Goal: Task Accomplishment & Management: Manage account settings

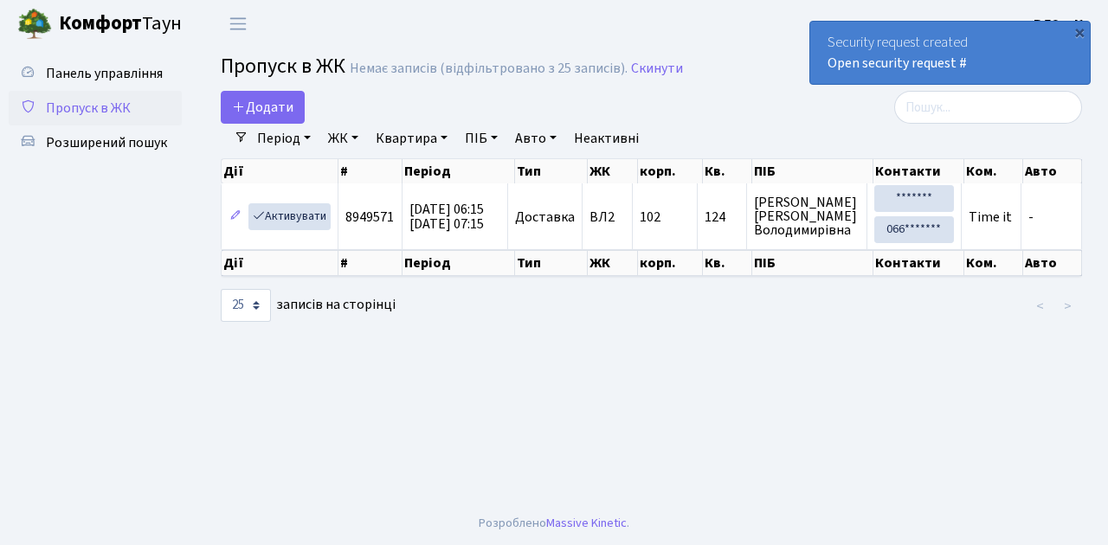
select select "25"
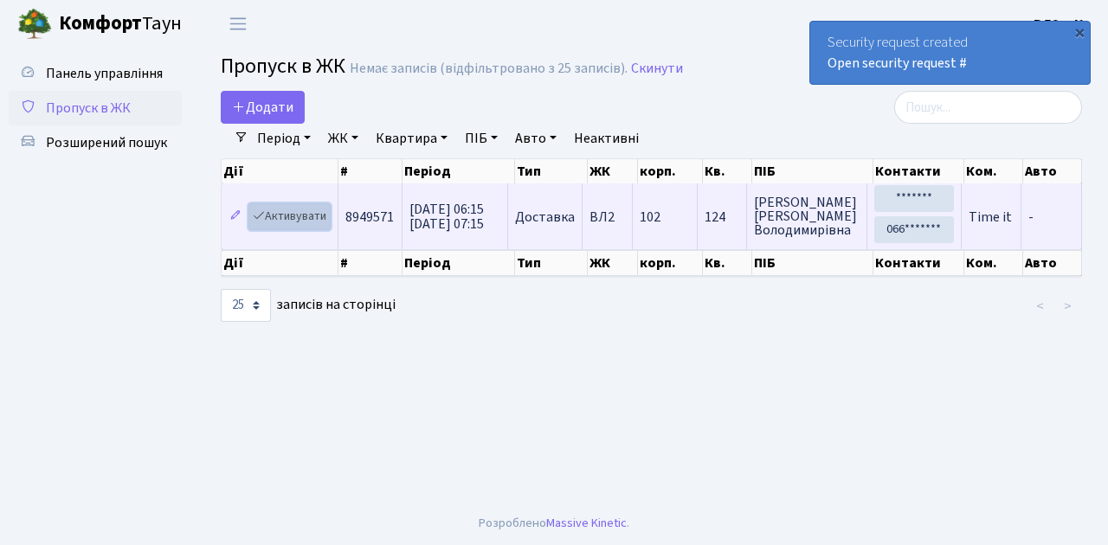
click at [300, 221] on link "Активувати" at bounding box center [289, 216] width 82 height 27
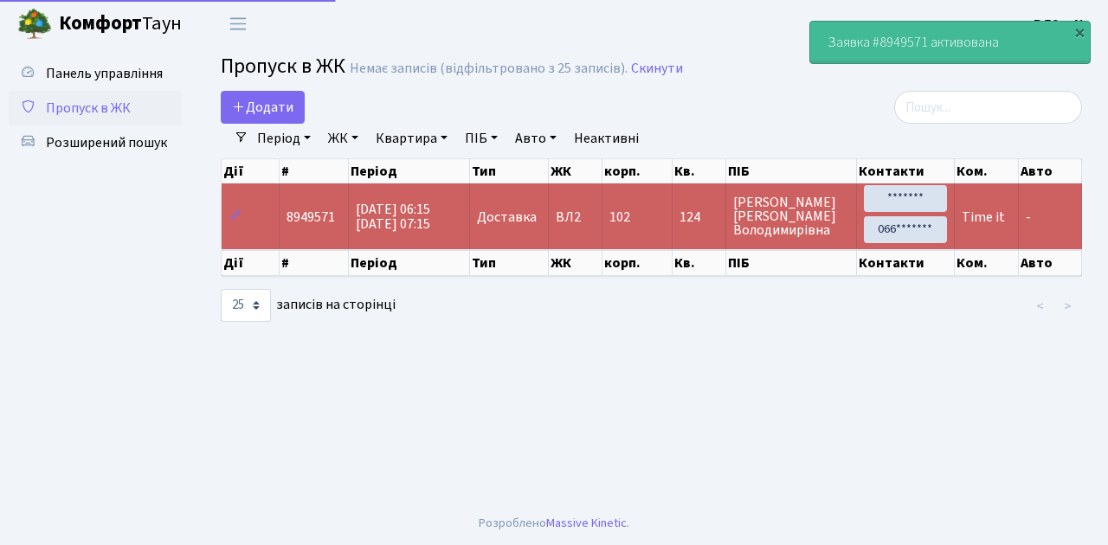
select select "25"
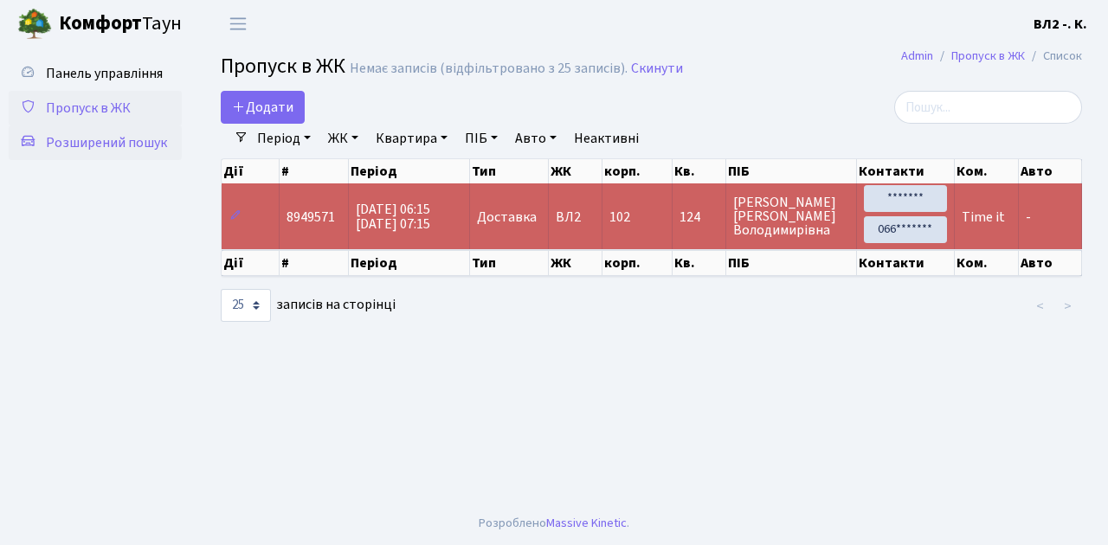
click at [100, 143] on span "Розширений пошук" at bounding box center [106, 142] width 121 height 19
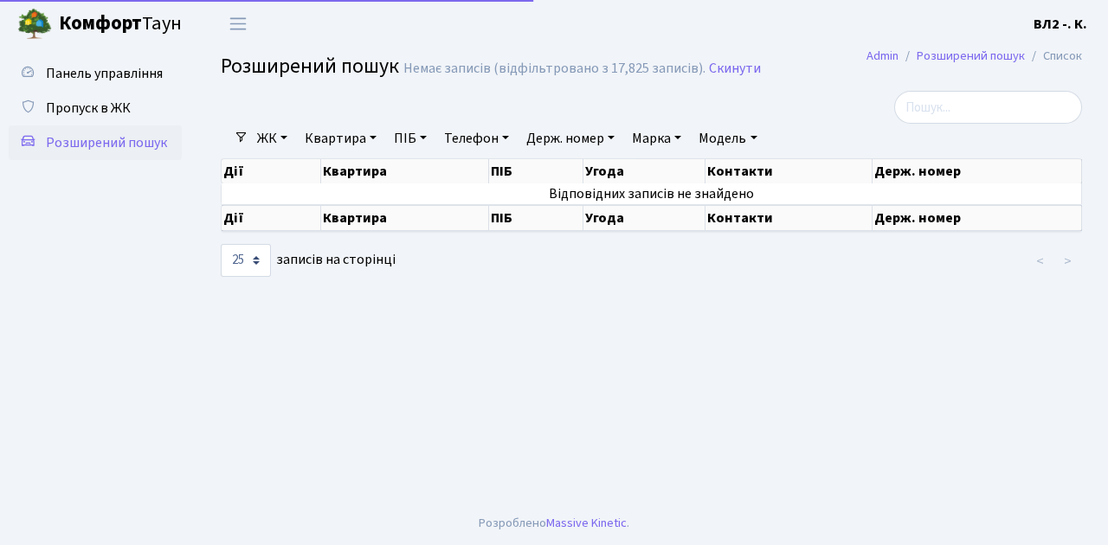
select select "25"
click at [332, 145] on link "Квартира" at bounding box center [341, 138] width 86 height 29
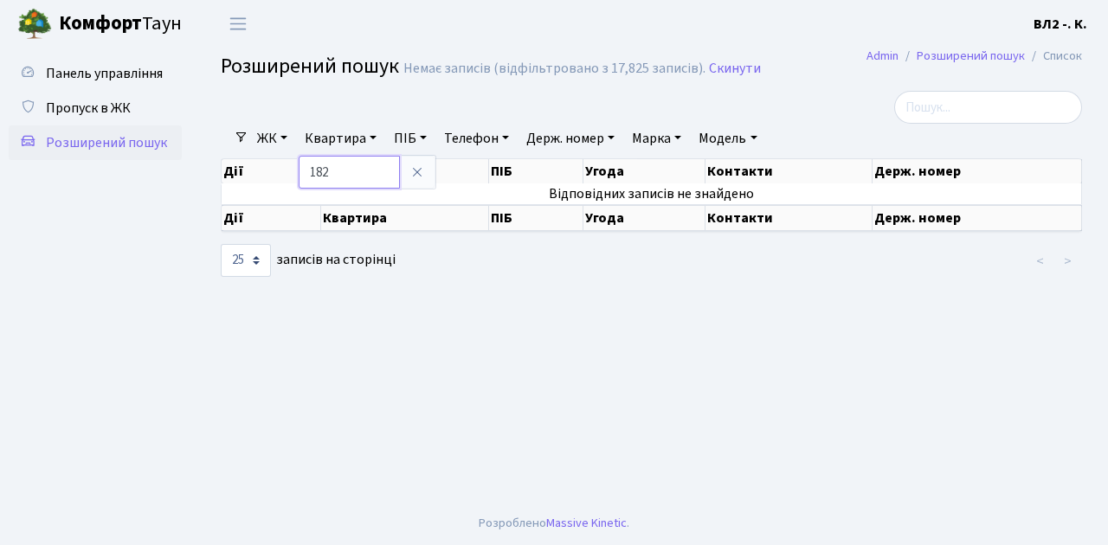
type input "182"
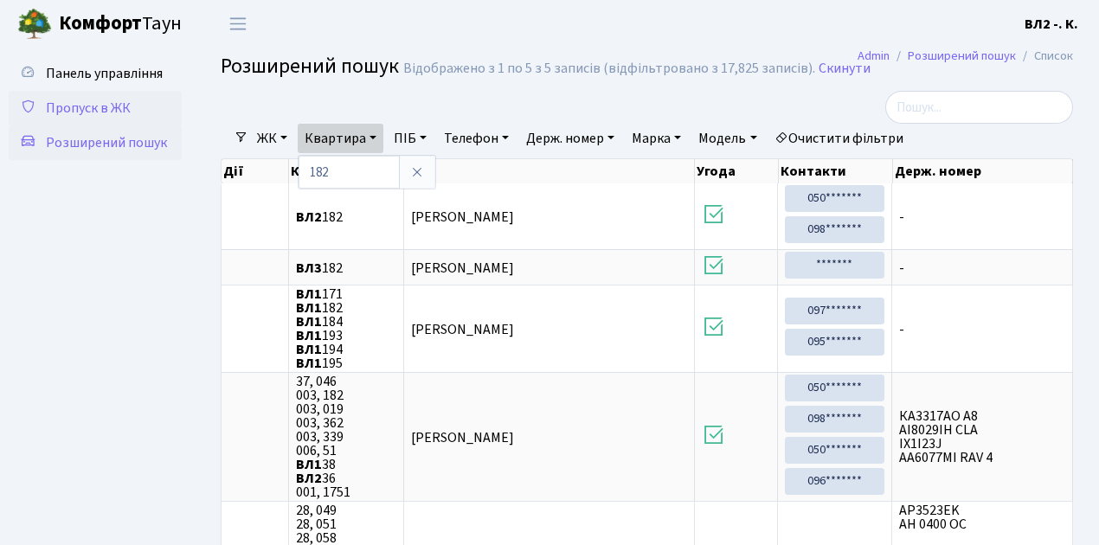
click at [109, 112] on span "Пропуск в ЖК" at bounding box center [88, 108] width 85 height 19
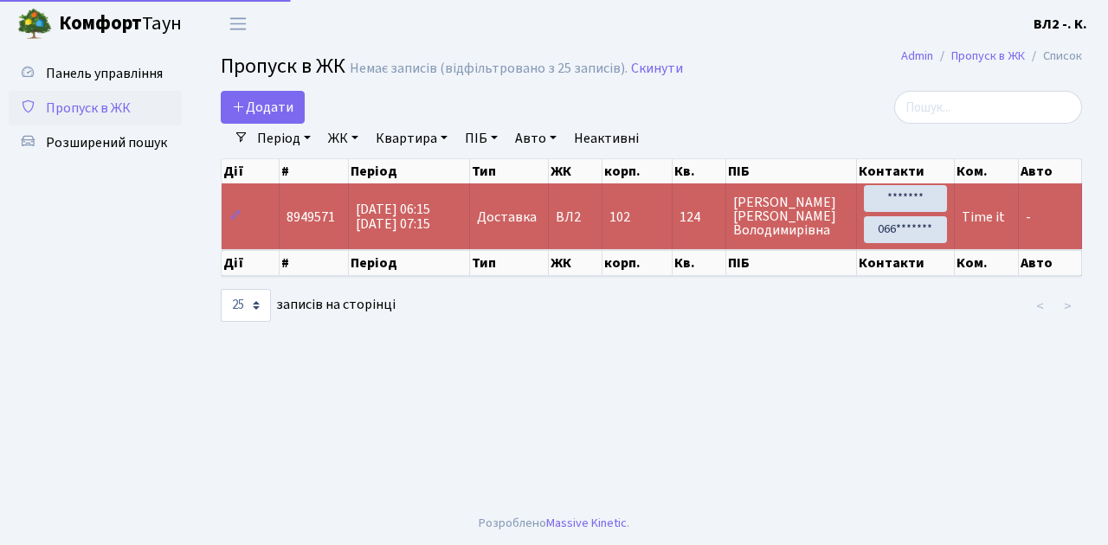
select select "25"
click at [106, 106] on span "Пропуск в ЖК" at bounding box center [88, 108] width 85 height 19
select select "25"
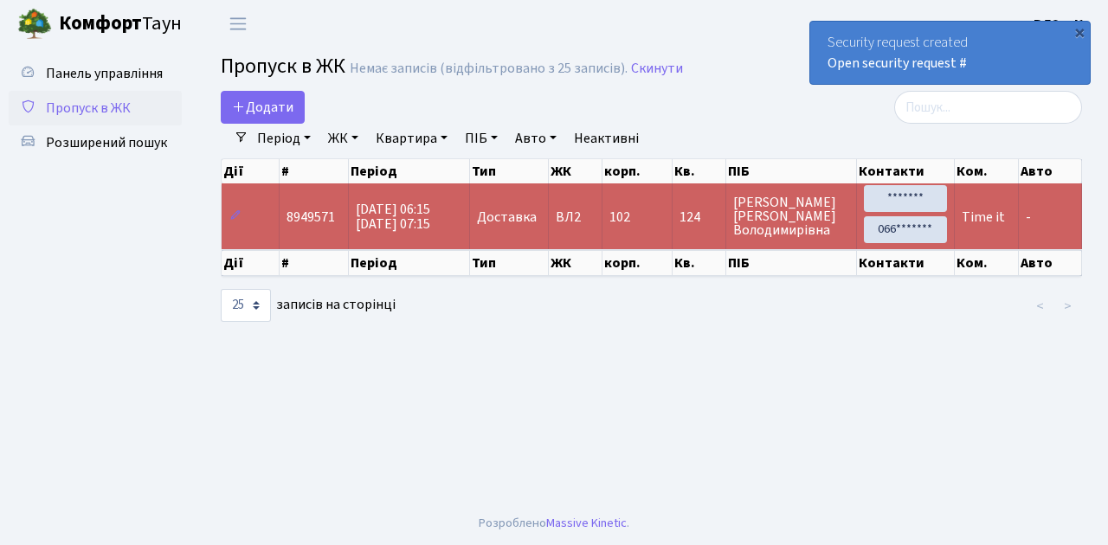
click at [92, 112] on span "Пропуск в ЖК" at bounding box center [88, 108] width 85 height 19
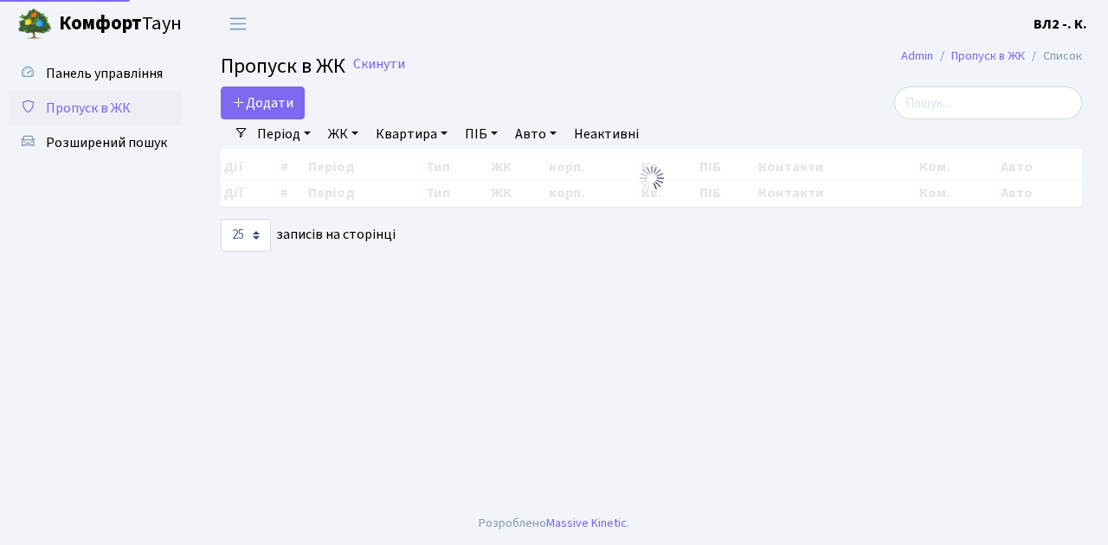
select select "25"
